Goal: Information Seeking & Learning: Learn about a topic

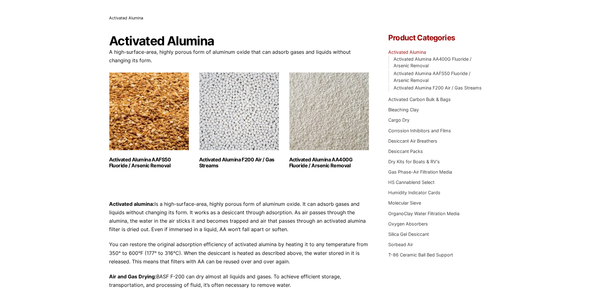
scroll to position [18, 0]
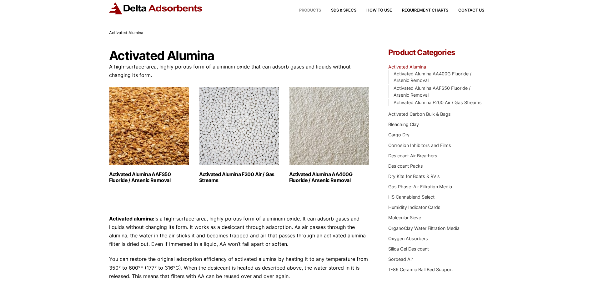
click at [301, 9] on span "Products" at bounding box center [310, 10] width 22 height 4
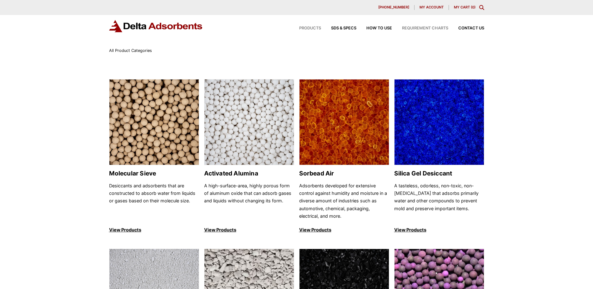
click at [425, 27] on span "Requirement Charts" at bounding box center [425, 28] width 46 height 4
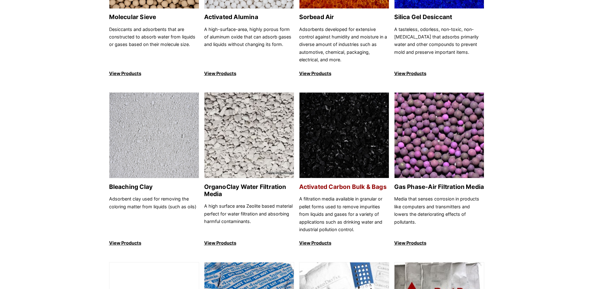
scroll to position [281, 0]
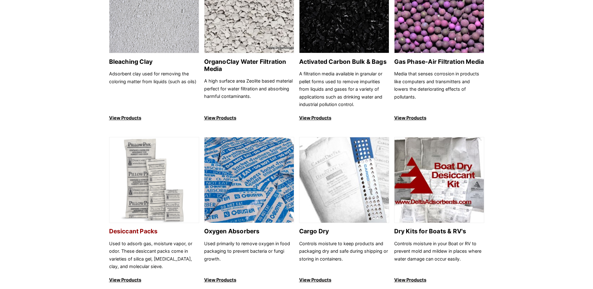
click at [128, 279] on p "View Products" at bounding box center [154, 280] width 90 height 8
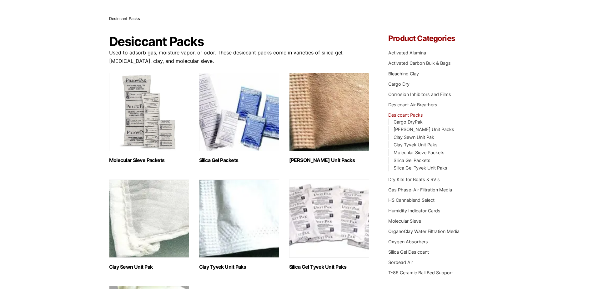
scroll to position [31, 0]
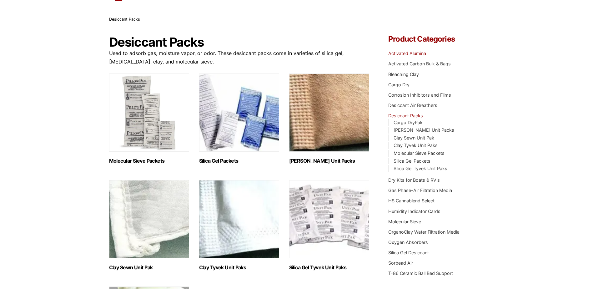
click at [414, 52] on link "Activated Alumina" at bounding box center [407, 53] width 38 height 5
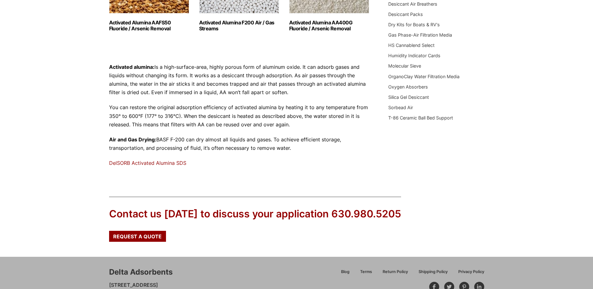
scroll to position [188, 0]
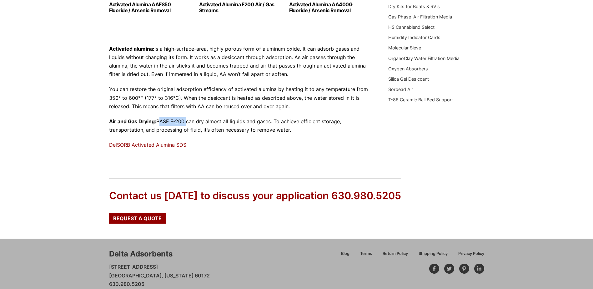
drag, startPoint x: 157, startPoint y: 120, endPoint x: 185, endPoint y: 119, distance: 27.8
click at [185, 119] on p "Air and Gas Drying: BASF F-200 can dry almost all liquids and gases. To achieve…" at bounding box center [239, 125] width 261 height 17
drag, startPoint x: 185, startPoint y: 119, endPoint x: 177, endPoint y: 122, distance: 8.2
copy p "BASF F-200"
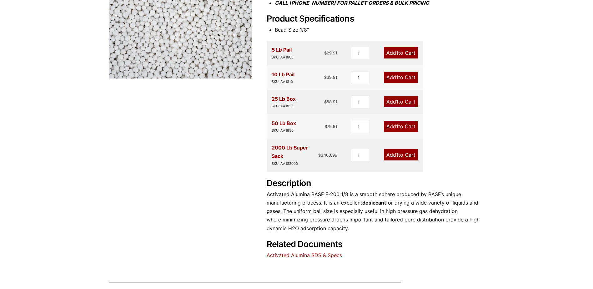
scroll to position [278, 0]
